Goal: Task Accomplishment & Management: Manage account settings

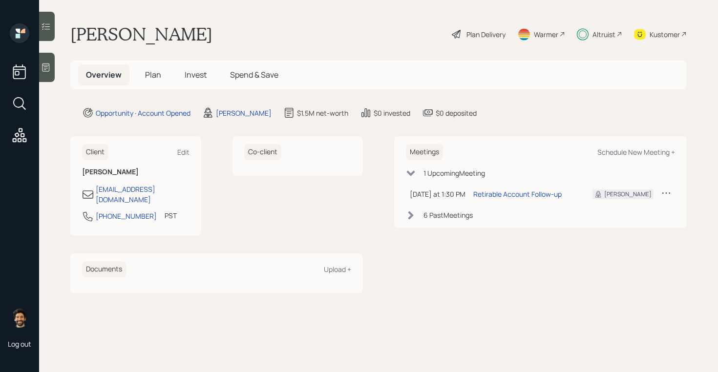
click at [192, 76] on span "Invest" at bounding box center [196, 74] width 22 height 11
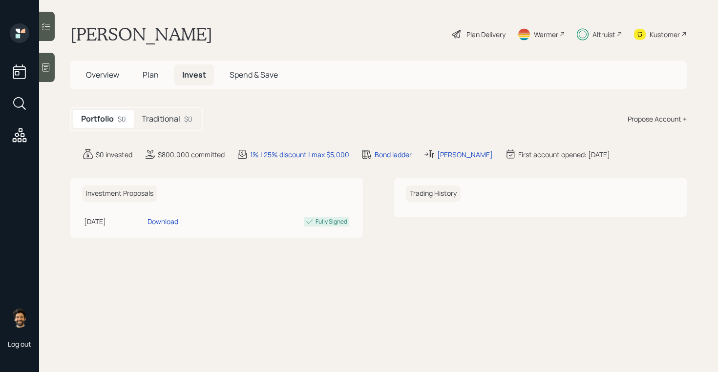
click at [179, 114] on h5 "Traditional" at bounding box center [161, 118] width 39 height 9
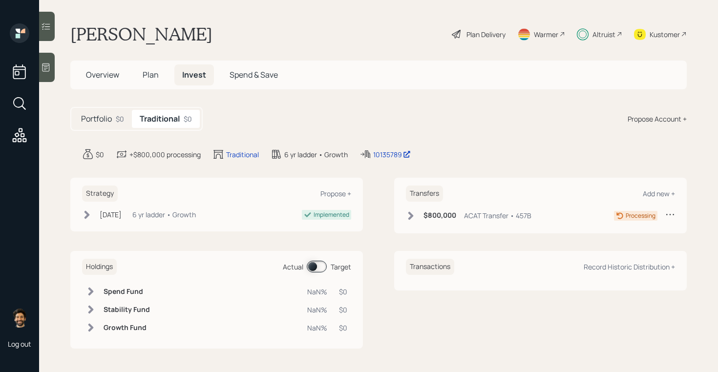
click at [413, 216] on icon at bounding box center [410, 215] width 5 height 8
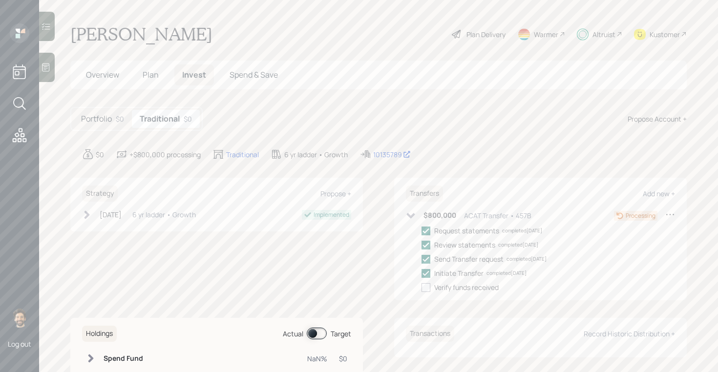
click at [413, 216] on icon at bounding box center [411, 215] width 8 height 5
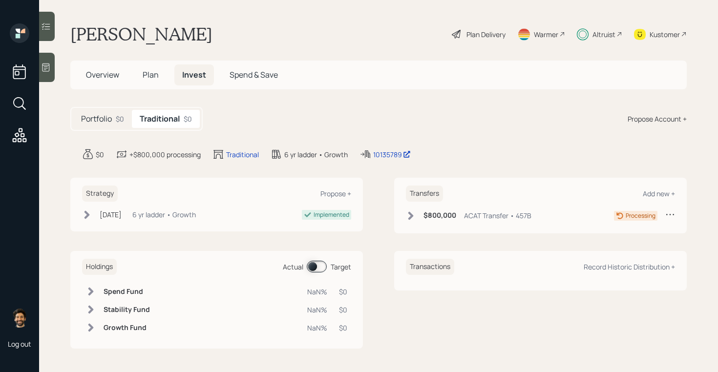
click at [413, 216] on icon at bounding box center [410, 215] width 5 height 8
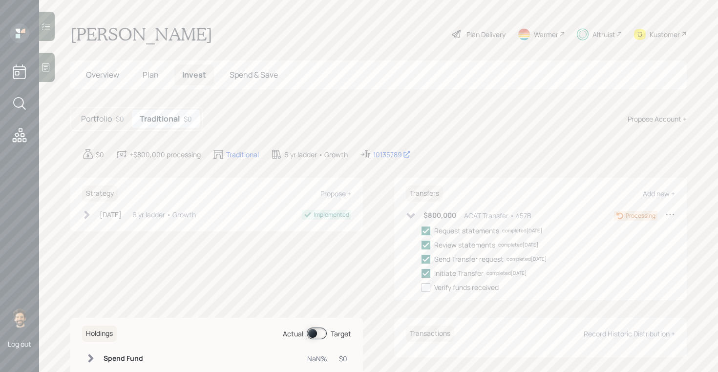
click at [413, 216] on icon at bounding box center [411, 215] width 8 height 5
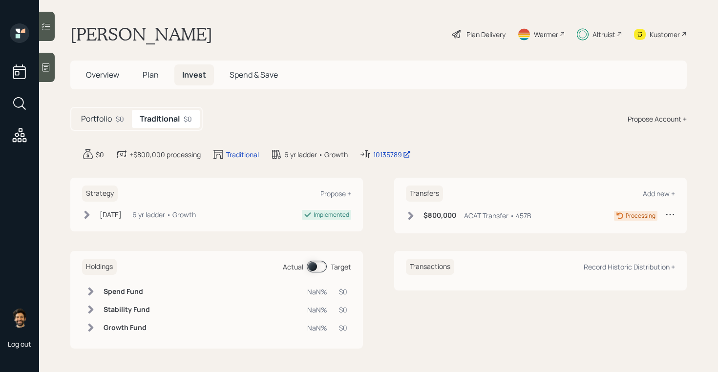
click at [109, 78] on span "Overview" at bounding box center [102, 74] width 33 height 11
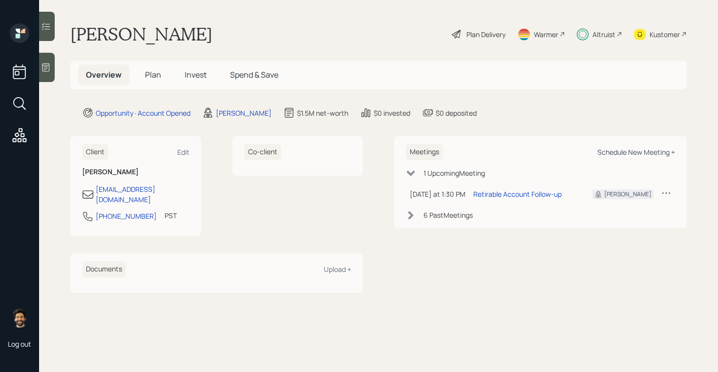
click at [631, 152] on div "Schedule New Meeting +" at bounding box center [636, 151] width 78 height 9
select select "f14b762f-c7c2-4b89-9227-8fa891345eea"
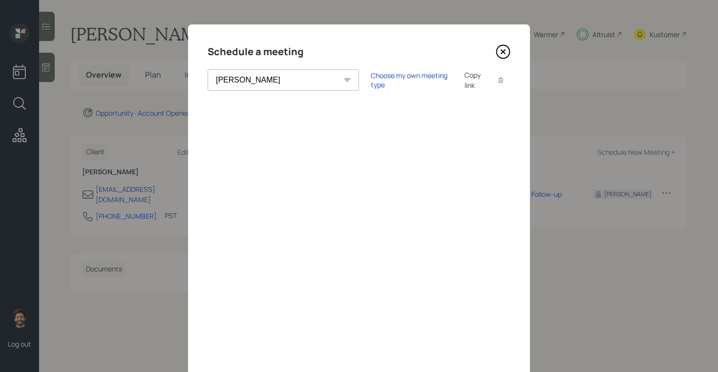
click at [502, 55] on icon at bounding box center [503, 51] width 15 height 15
